Goal: Task Accomplishment & Management: Complete application form

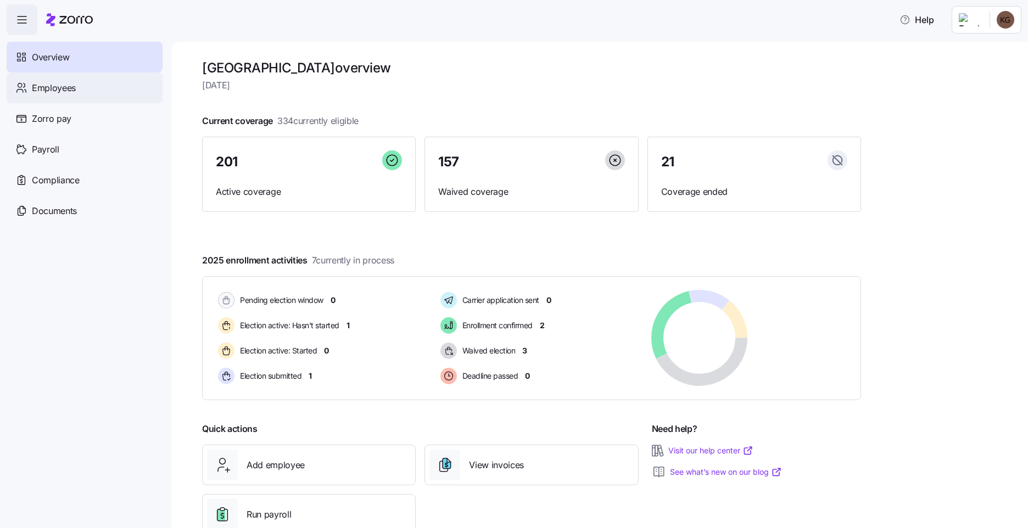
click at [49, 88] on span "Employees" at bounding box center [54, 88] width 44 height 14
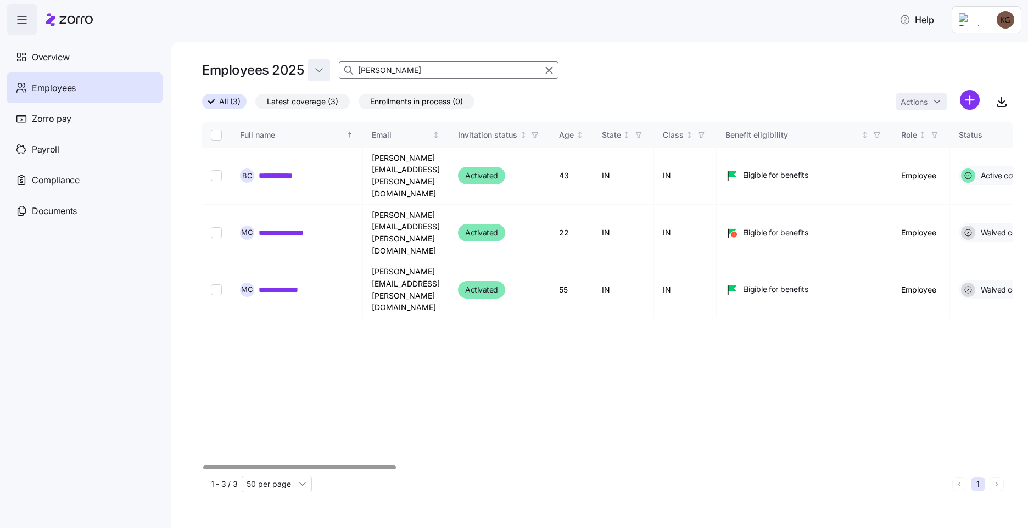
drag, startPoint x: 393, startPoint y: 74, endPoint x: 315, endPoint y: 74, distance: 78.0
click at [318, 74] on div "Employees 2025 clark" at bounding box center [607, 70] width 811 height 22
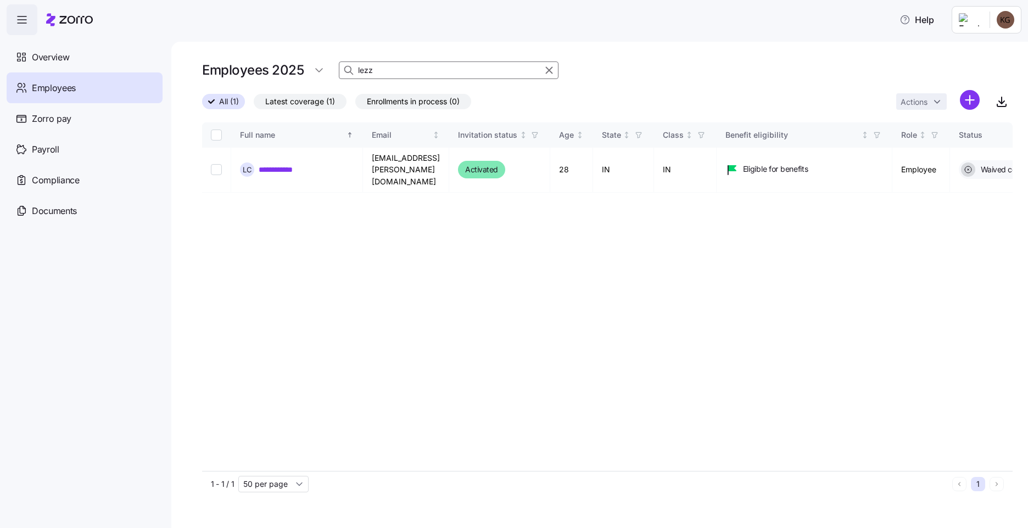
type input "lezz"
drag, startPoint x: 215, startPoint y: 162, endPoint x: 222, endPoint y: 162, distance: 7.7
click at [215, 164] on input "Select record 1" at bounding box center [216, 169] width 11 height 11
checkbox input "true"
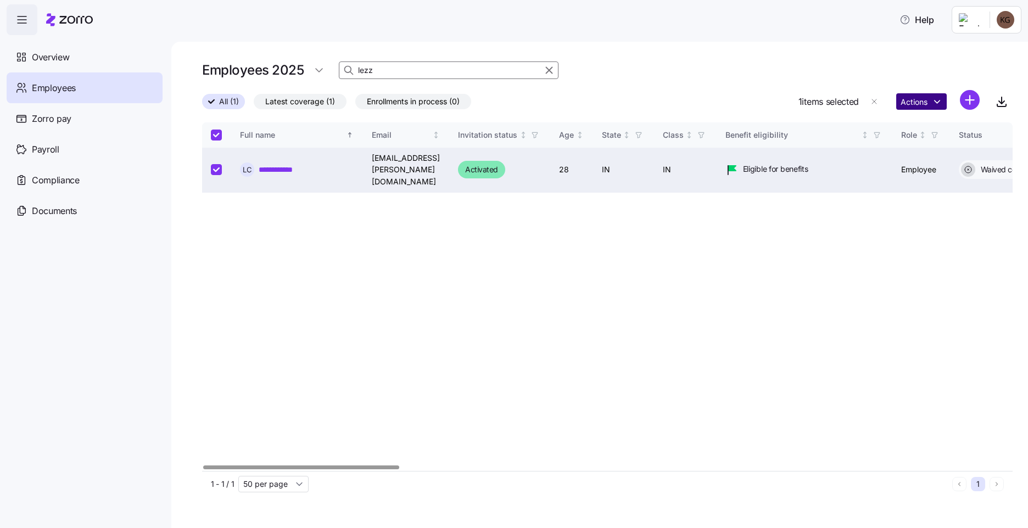
click at [923, 96] on html "**********" at bounding box center [514, 261] width 1028 height 522
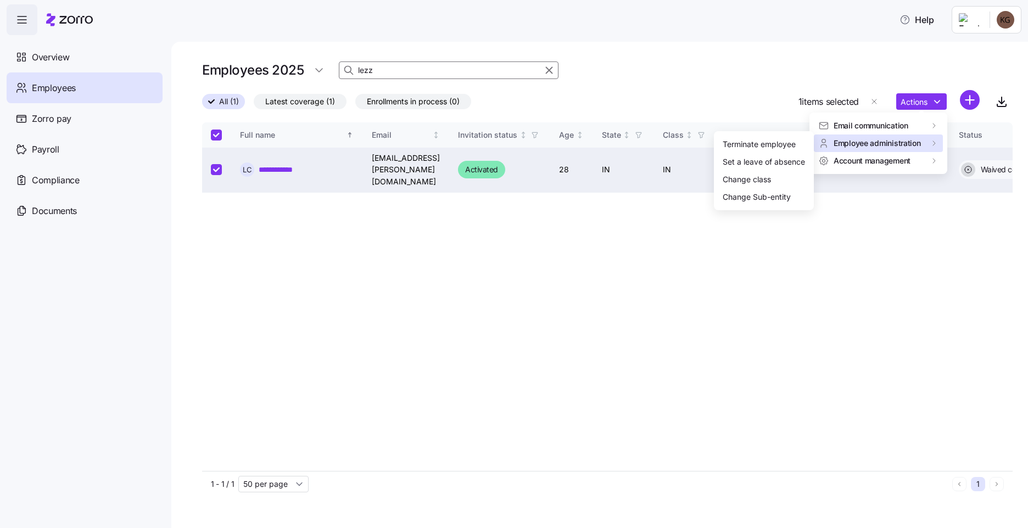
click at [915, 143] on span "Employee administration" at bounding box center [877, 143] width 87 height 11
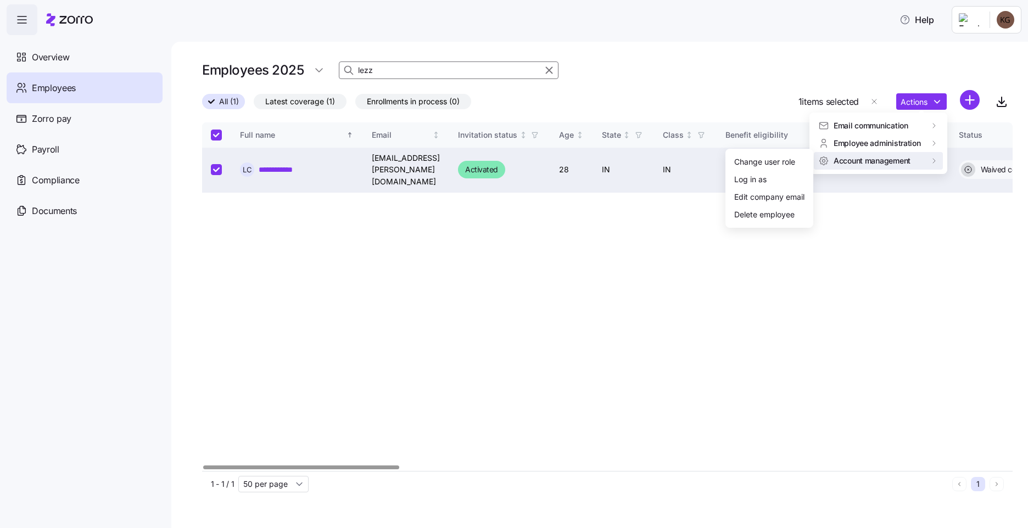
click at [285, 166] on link "**********" at bounding box center [283, 169] width 49 height 11
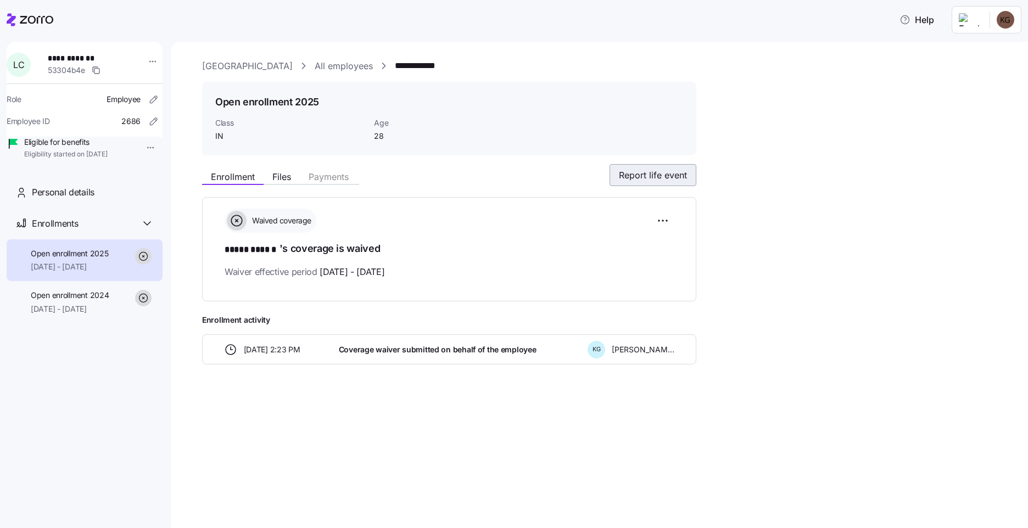
click at [661, 170] on span "Report life event" at bounding box center [653, 175] width 68 height 13
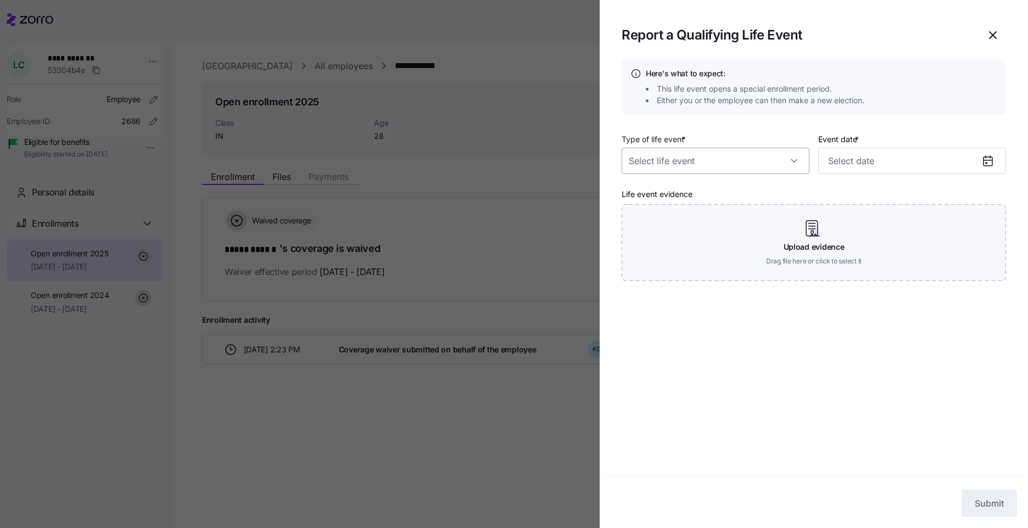
click at [658, 158] on input "Type of life event *" at bounding box center [716, 161] width 188 height 26
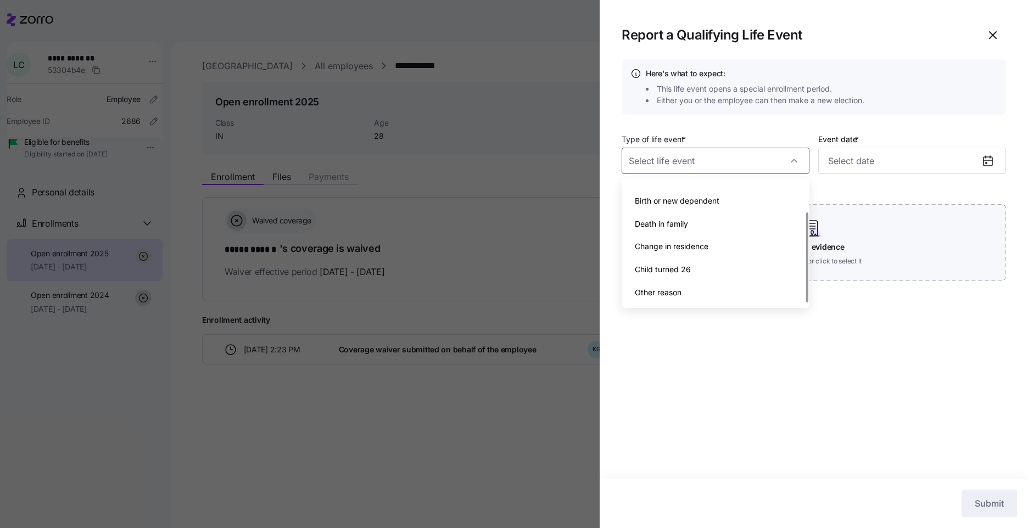
click at [701, 287] on div "Other reason" at bounding box center [715, 292] width 179 height 23
type input "Other reason"
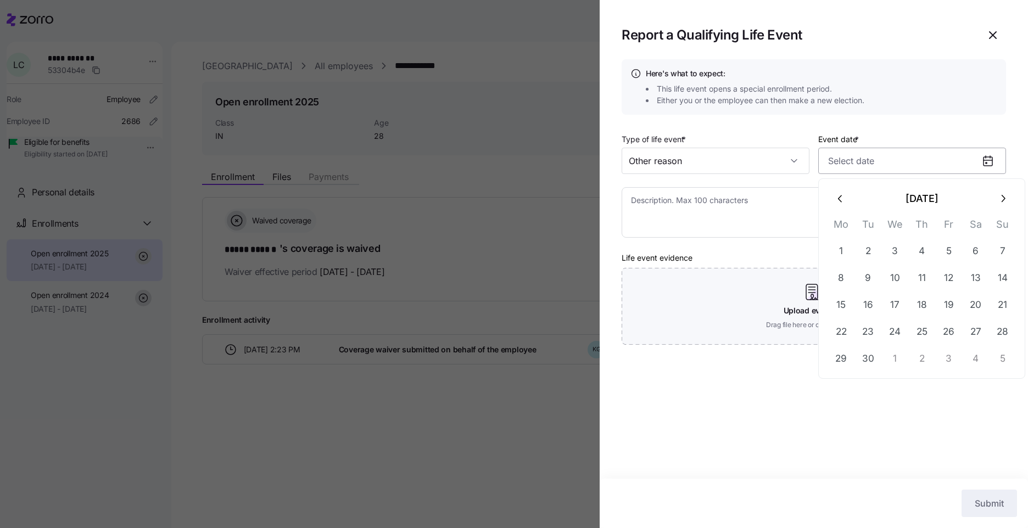
click at [859, 163] on input "Event date *" at bounding box center [913, 161] width 188 height 26
click at [734, 214] on textarea at bounding box center [814, 212] width 385 height 51
click at [994, 158] on icon at bounding box center [988, 160] width 13 height 13
click at [691, 208] on textarea at bounding box center [814, 212] width 385 height 51
click at [999, 38] on icon "button" at bounding box center [993, 35] width 13 height 13
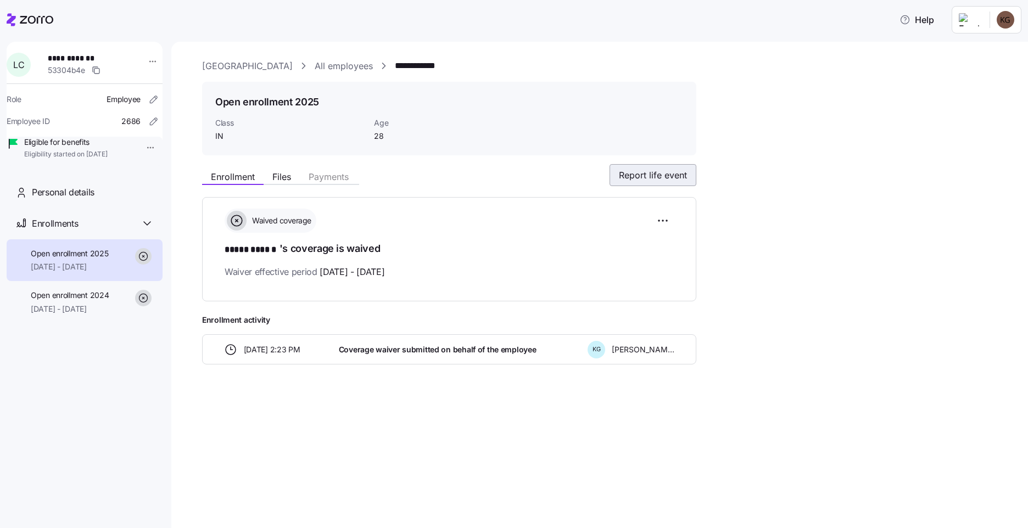
click at [671, 172] on span "Report life event" at bounding box center [653, 175] width 68 height 13
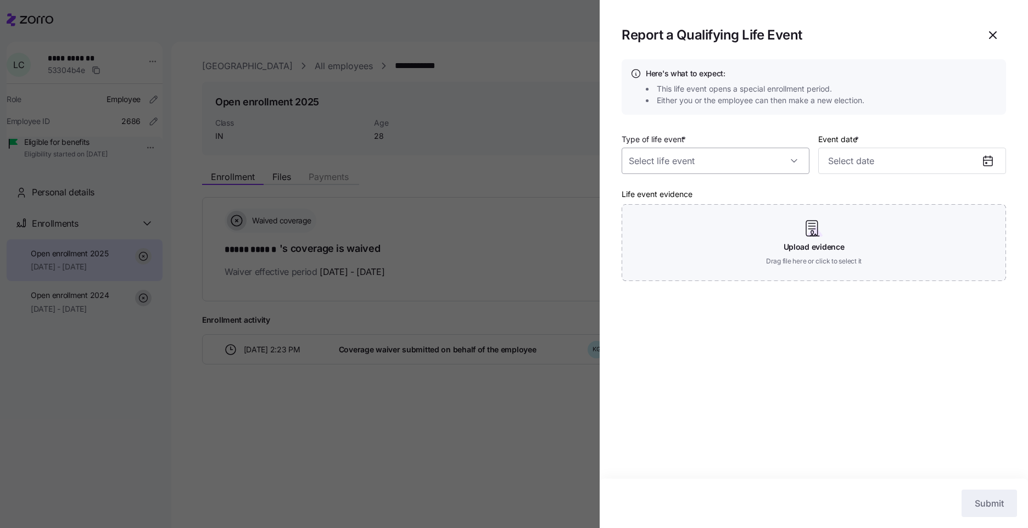
click at [713, 169] on input "Type of life event *" at bounding box center [716, 161] width 188 height 26
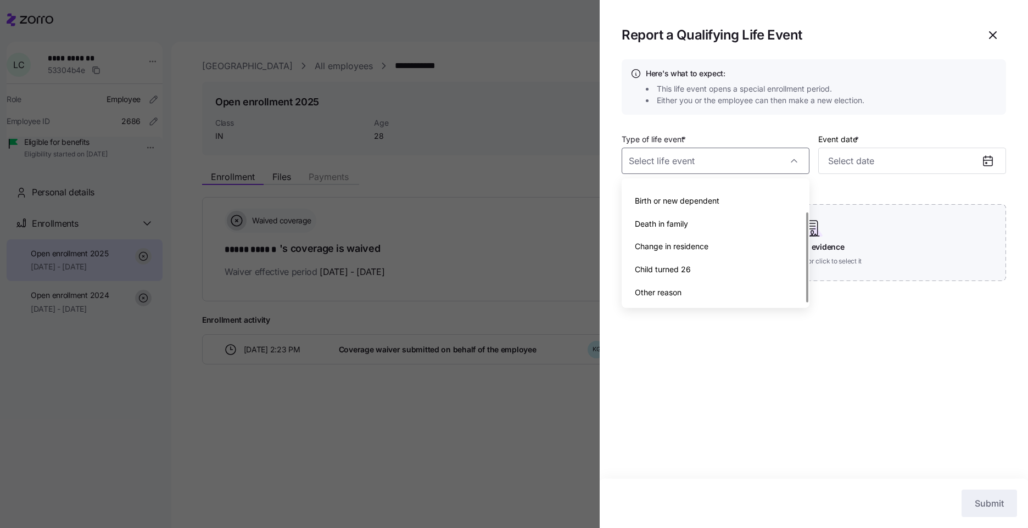
click at [693, 297] on div "Other reason" at bounding box center [715, 292] width 179 height 23
type textarea "x"
type input "Other reason"
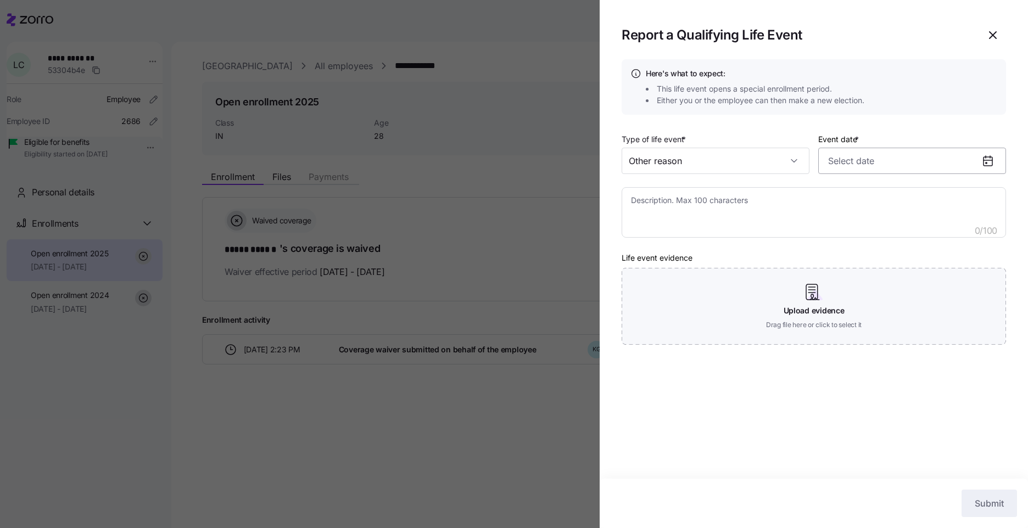
click at [873, 163] on input "Event date *" at bounding box center [913, 161] width 188 height 26
click at [845, 251] on button "1" at bounding box center [841, 251] width 26 height 26
type input "September 1, 2025"
drag, startPoint x: 779, startPoint y: 186, endPoint x: 775, endPoint y: 195, distance: 9.8
click at [776, 191] on div "Type of life event * Other reason Event date * September 1, 2025 0 / 100 Life e…" at bounding box center [814, 242] width 385 height 221
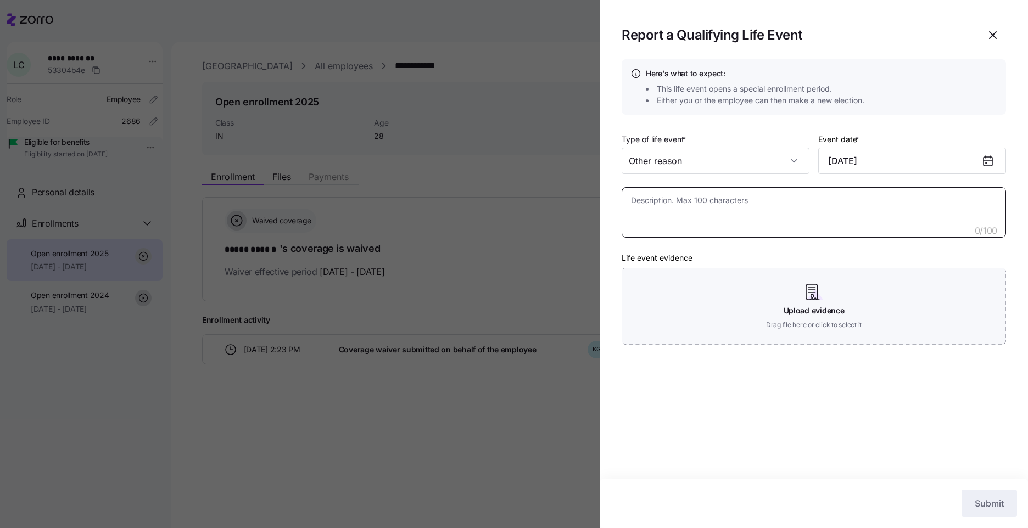
click at [748, 207] on textarea at bounding box center [814, 212] width 385 height 51
type textarea "x"
type textarea "L"
type textarea "x"
type textarea "Lo"
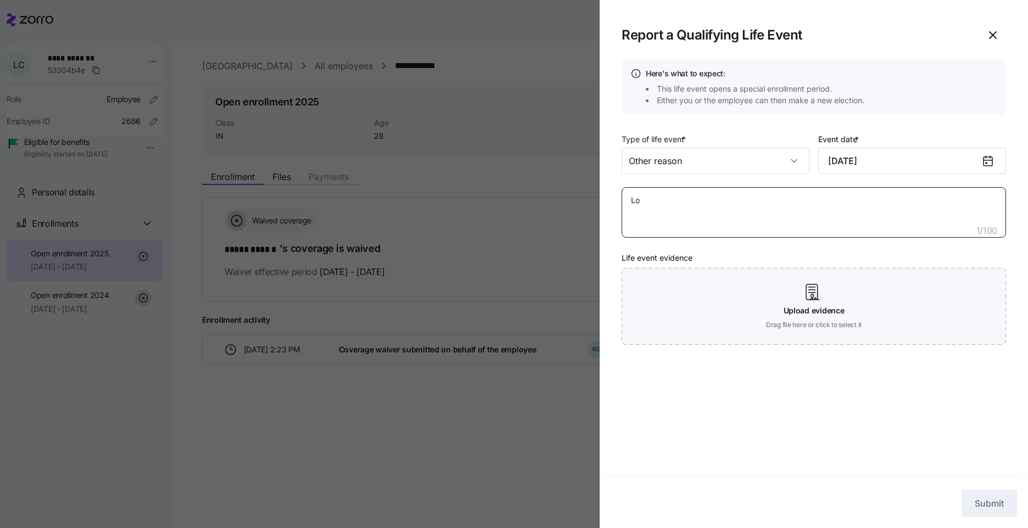
type textarea "x"
type textarea "Los"
type textarea "x"
type textarea "Loss"
type textarea "x"
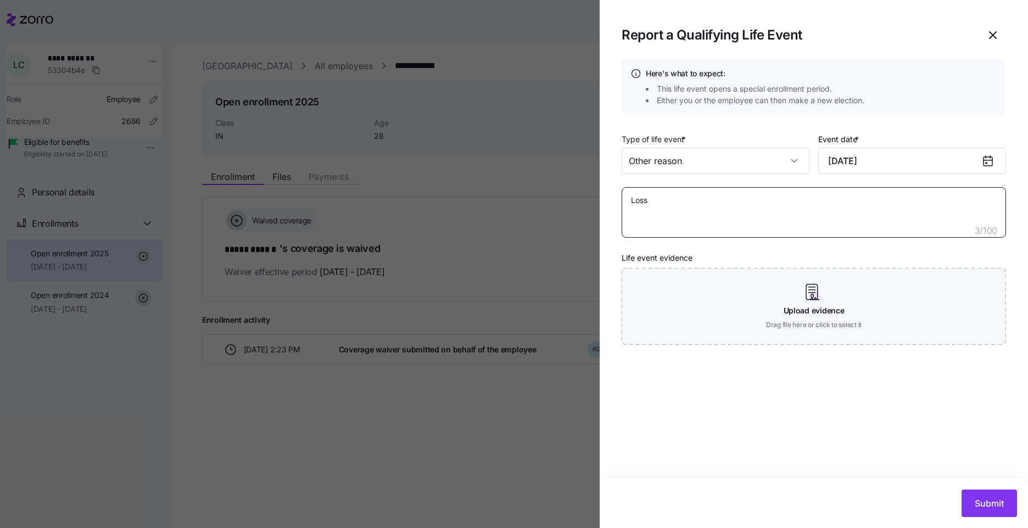
type textarea "Loss"
type textarea "x"
type textarea "Loss o"
type textarea "x"
type textarea "Loss of"
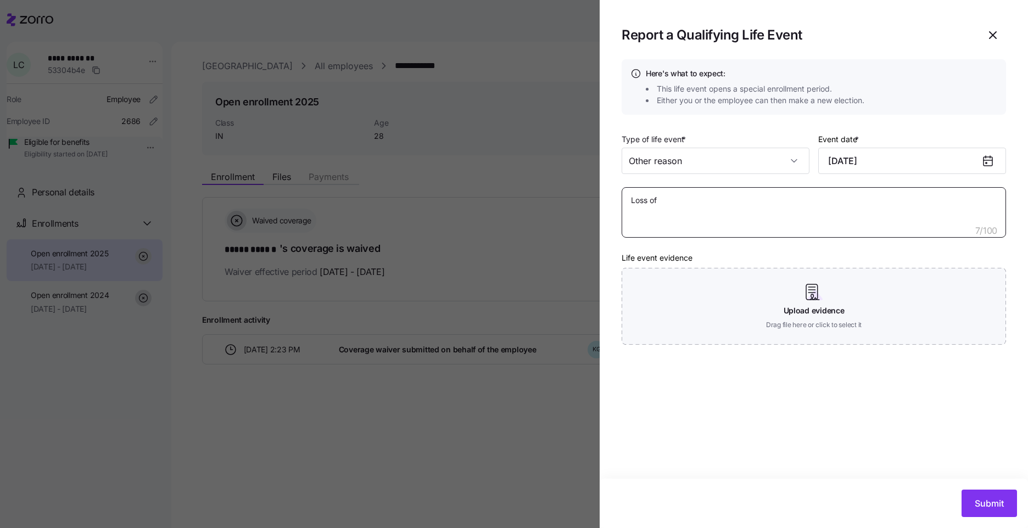
type textarea "x"
type textarea "Loss of"
type textarea "x"
type textarea "Loss of e"
type textarea "x"
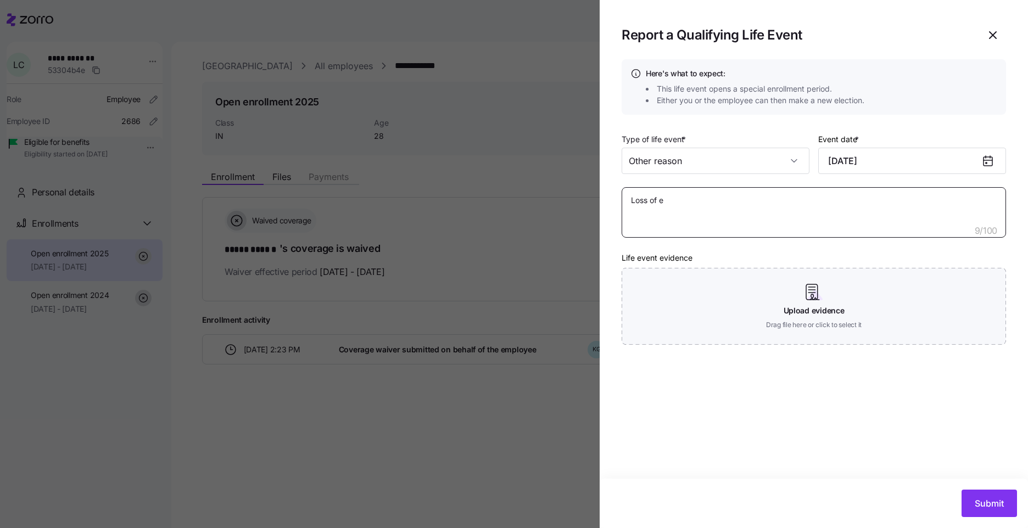
type textarea "Loss of"
type textarea "x"
type textarea "Loss of M"
type textarea "x"
type textarea "Loss of Me"
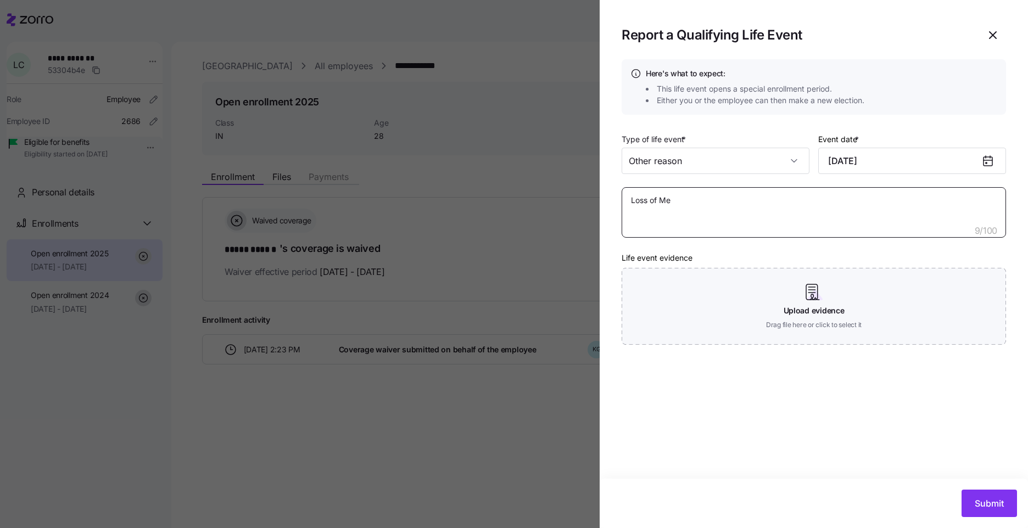
type textarea "x"
type textarea "Loss of Med"
type textarea "x"
type textarea "Loss of Medi"
type textarea "x"
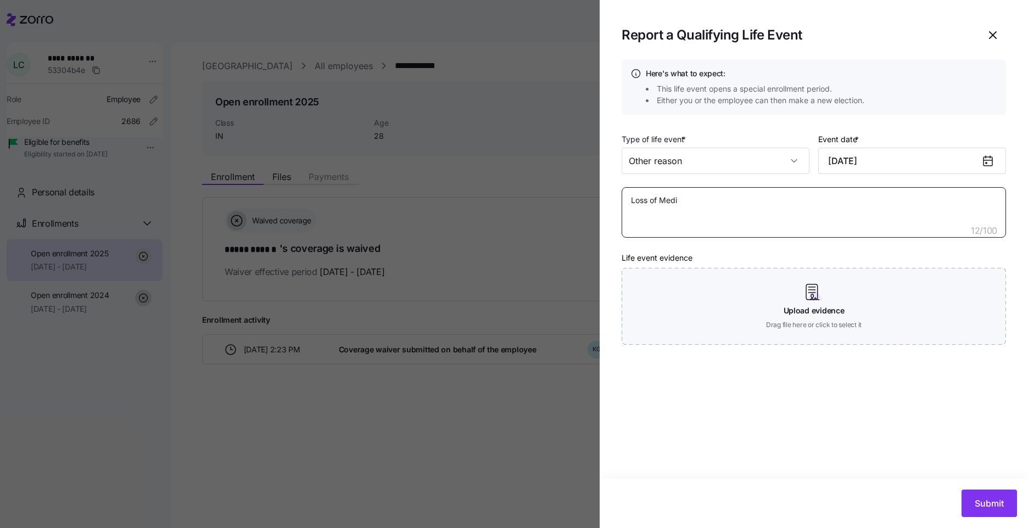
type textarea "Loss of Medic"
type textarea "x"
type textarea "Loss of Medica"
type textarea "x"
type textarea "Loss of Medicai"
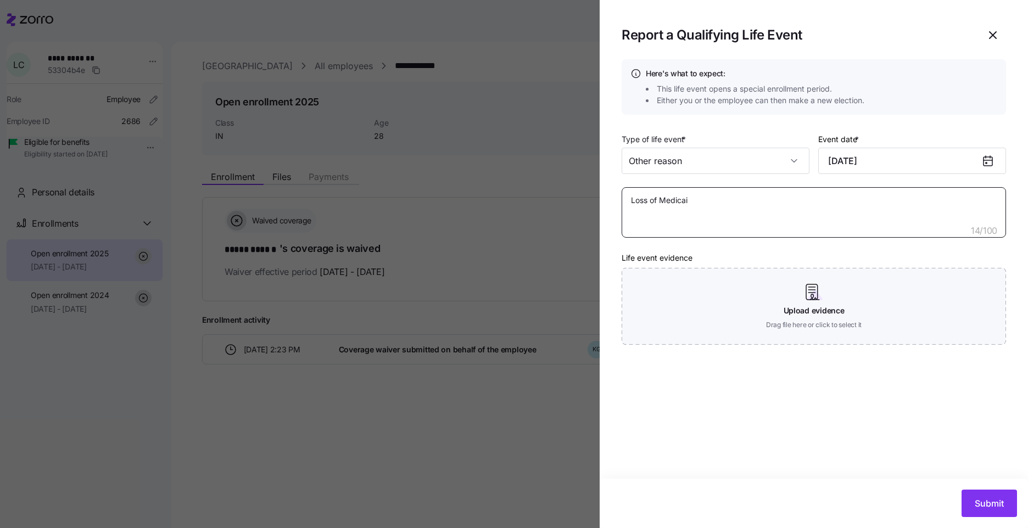
type textarea "x"
type textarea "Loss of Medicaid"
click at [1000, 505] on span "Submit" at bounding box center [989, 503] width 29 height 13
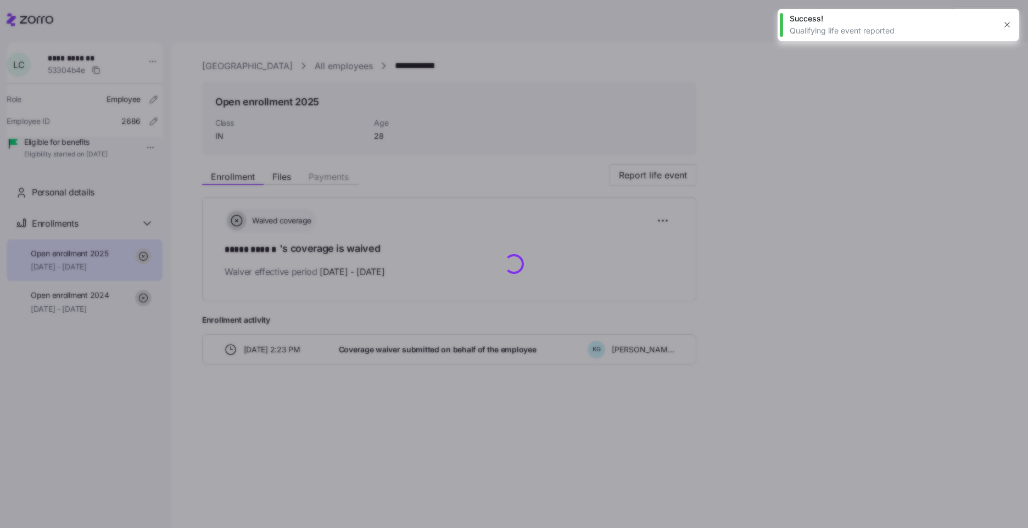
type textarea "x"
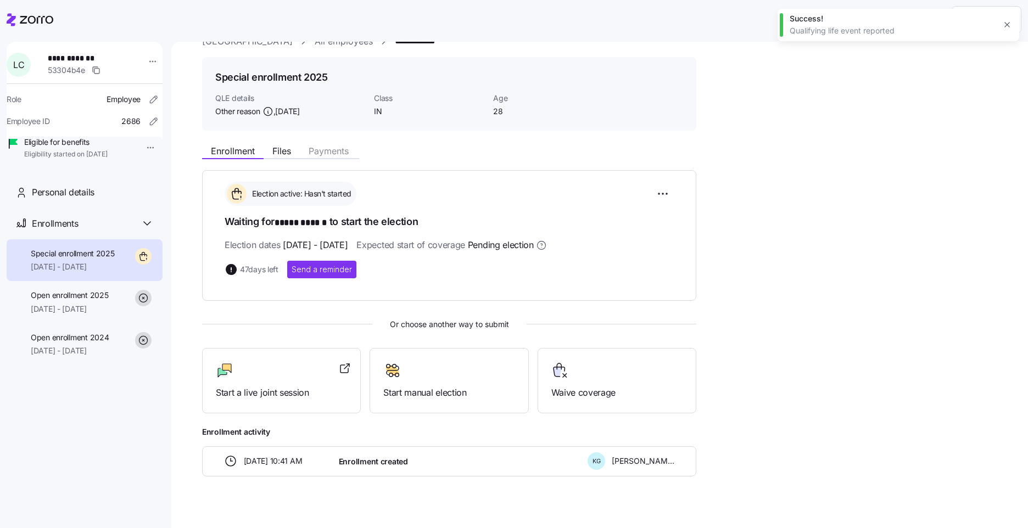
scroll to position [38, 0]
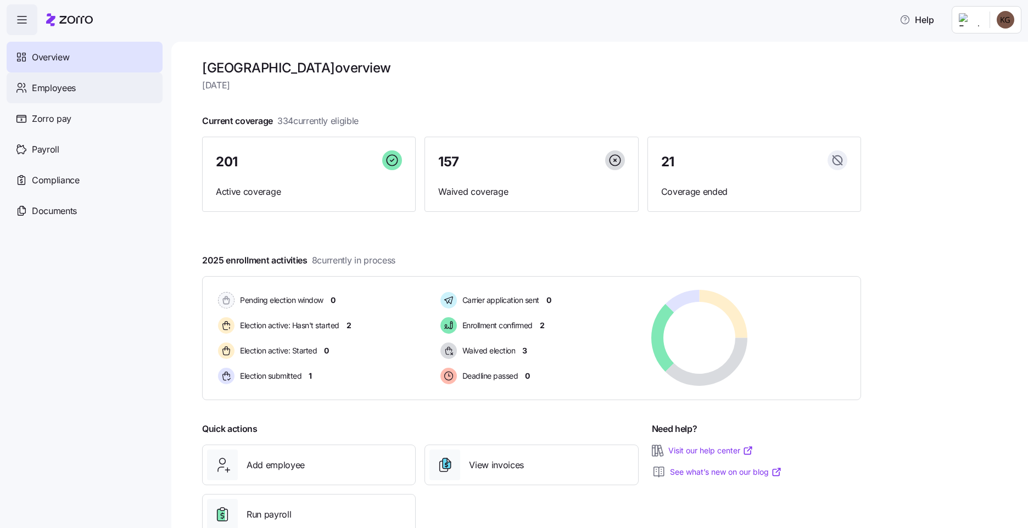
click at [101, 94] on div "Employees" at bounding box center [85, 88] width 156 height 31
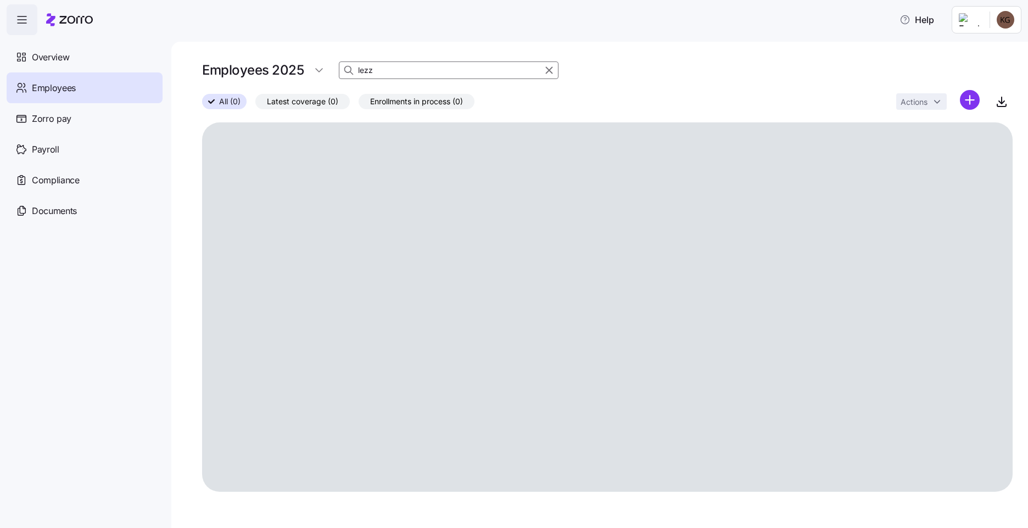
click at [381, 66] on input "lezz" at bounding box center [449, 71] width 220 height 18
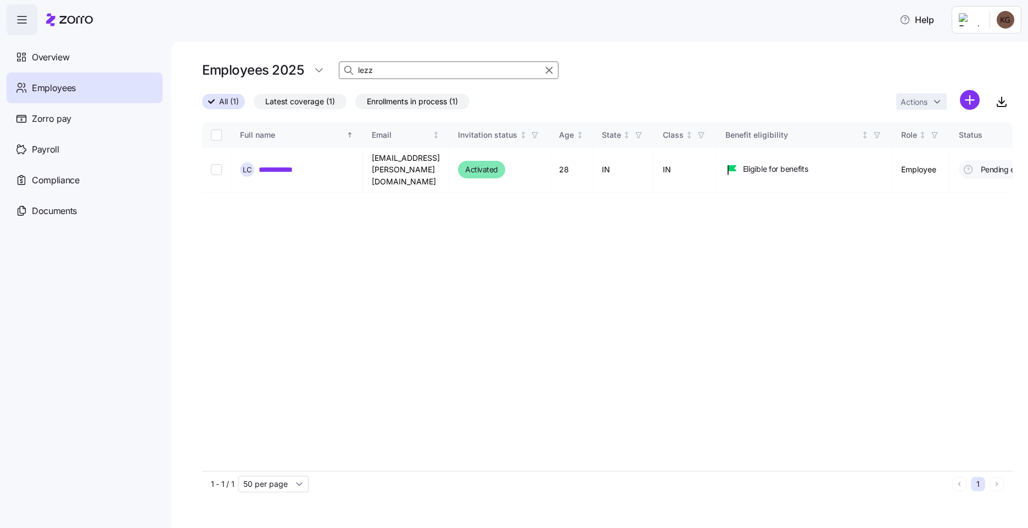
drag, startPoint x: 377, startPoint y: 72, endPoint x: 343, endPoint y: 72, distance: 34.1
click at [343, 72] on div "lezz" at bounding box center [449, 71] width 220 height 18
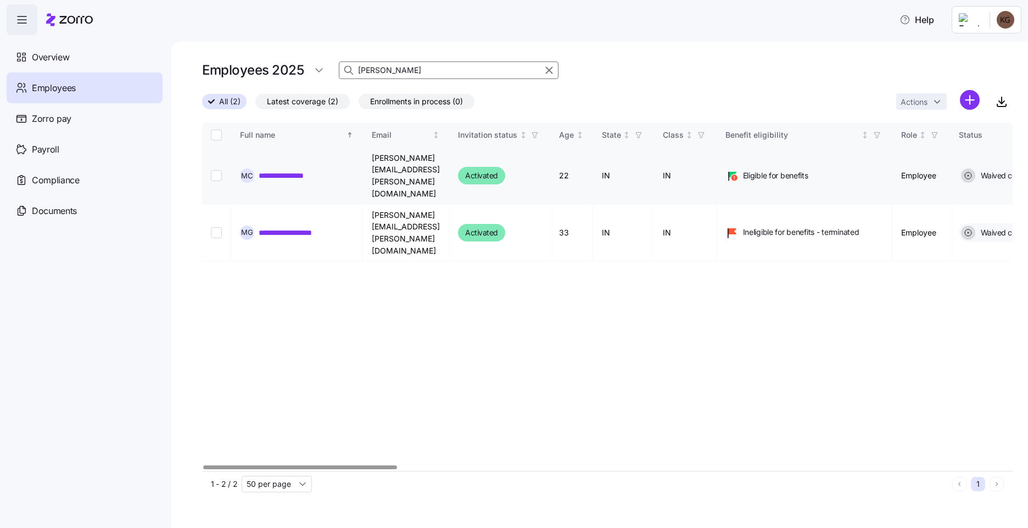
type input "mackenzie"
click at [301, 170] on link "**********" at bounding box center [291, 175] width 65 height 11
